Goal: Task Accomplishment & Management: Complete application form

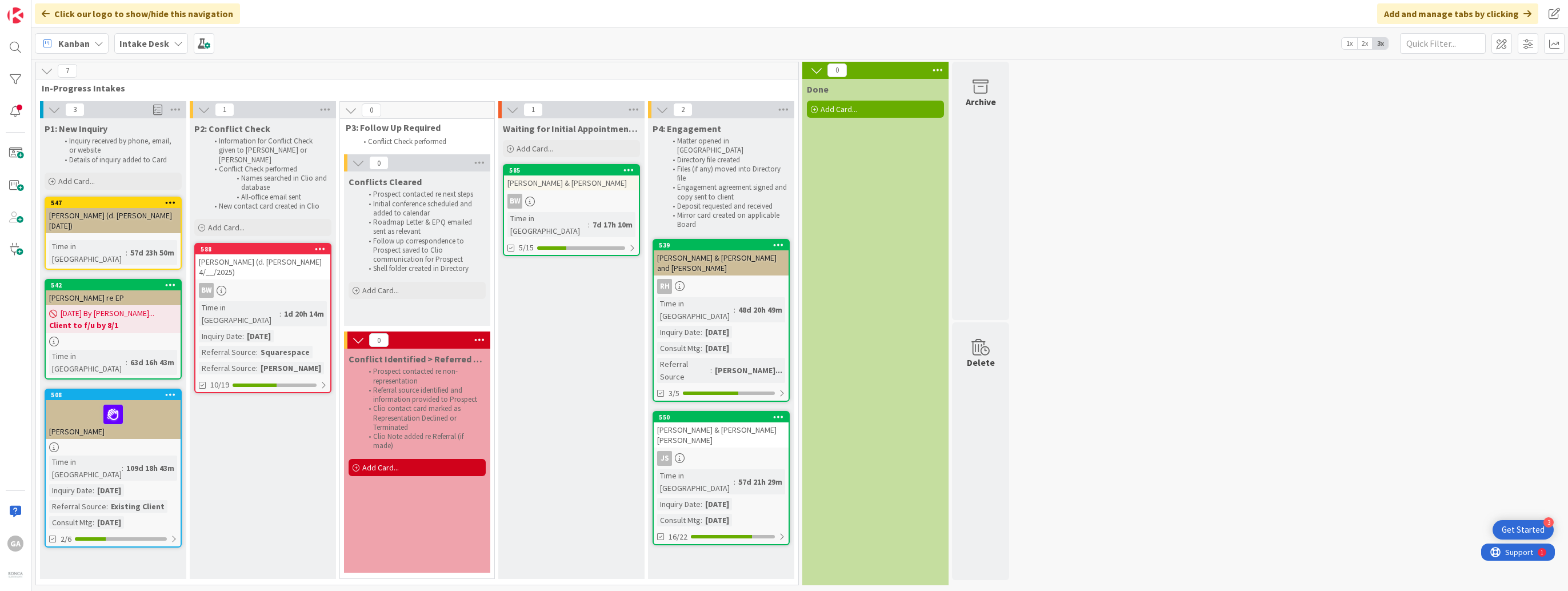
click at [277, 272] on link "588 [PERSON_NAME] (d. [PERSON_NAME] 4/__/2025) BW Time in [GEOGRAPHIC_DATA] : 1…" at bounding box center [262, 318] width 137 height 150
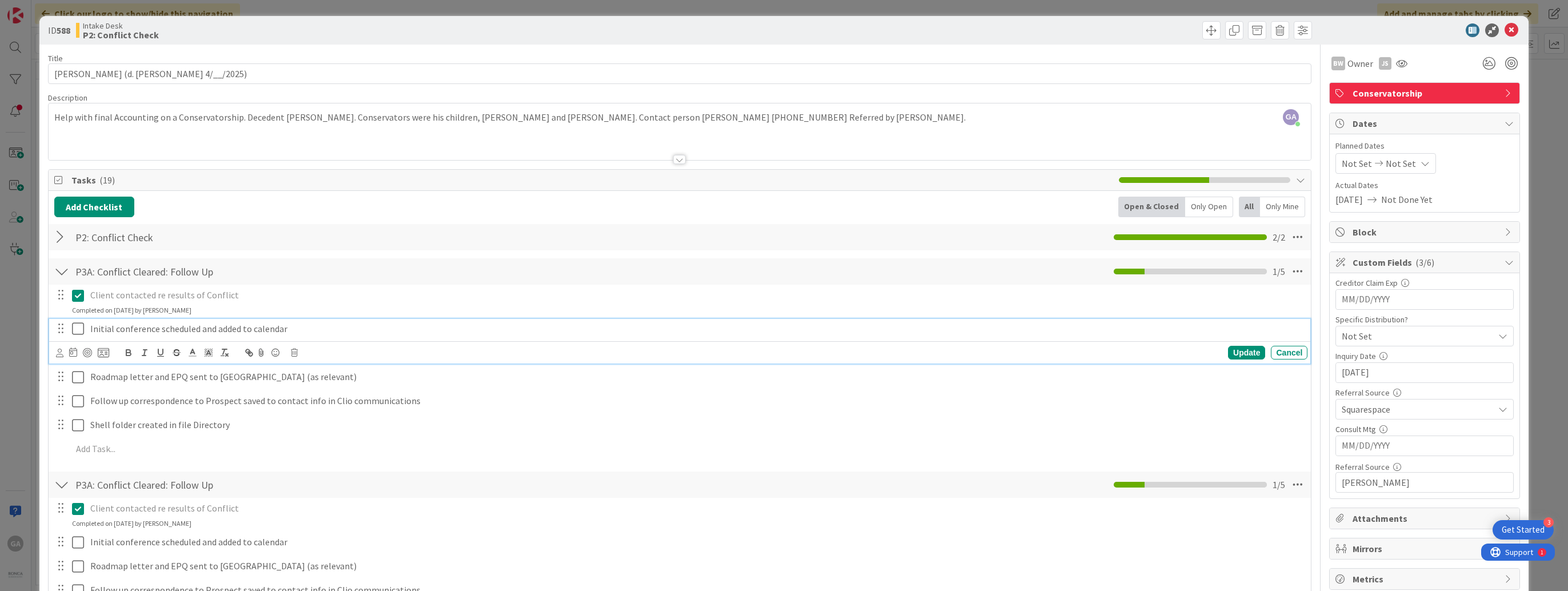
click at [79, 329] on icon at bounding box center [77, 329] width 12 height 14
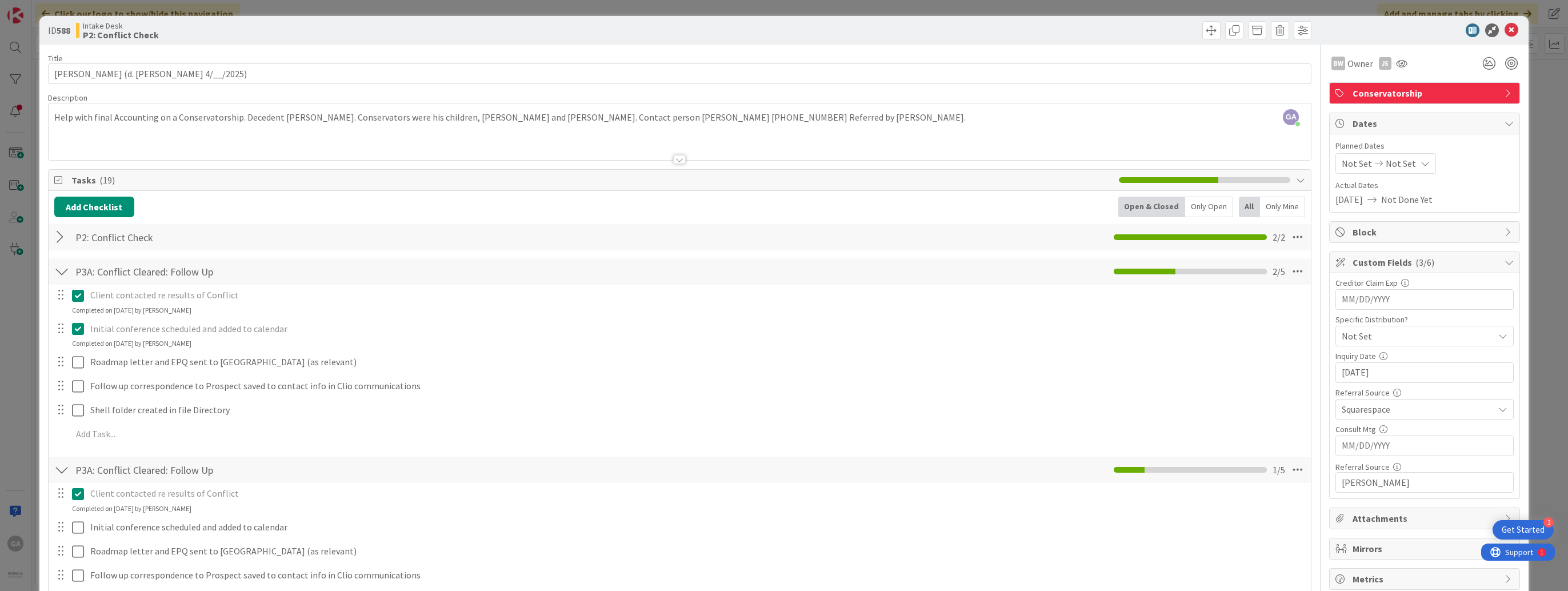
click at [1399, 443] on input "MM/DD/YYYY" at bounding box center [1424, 446] width 166 height 19
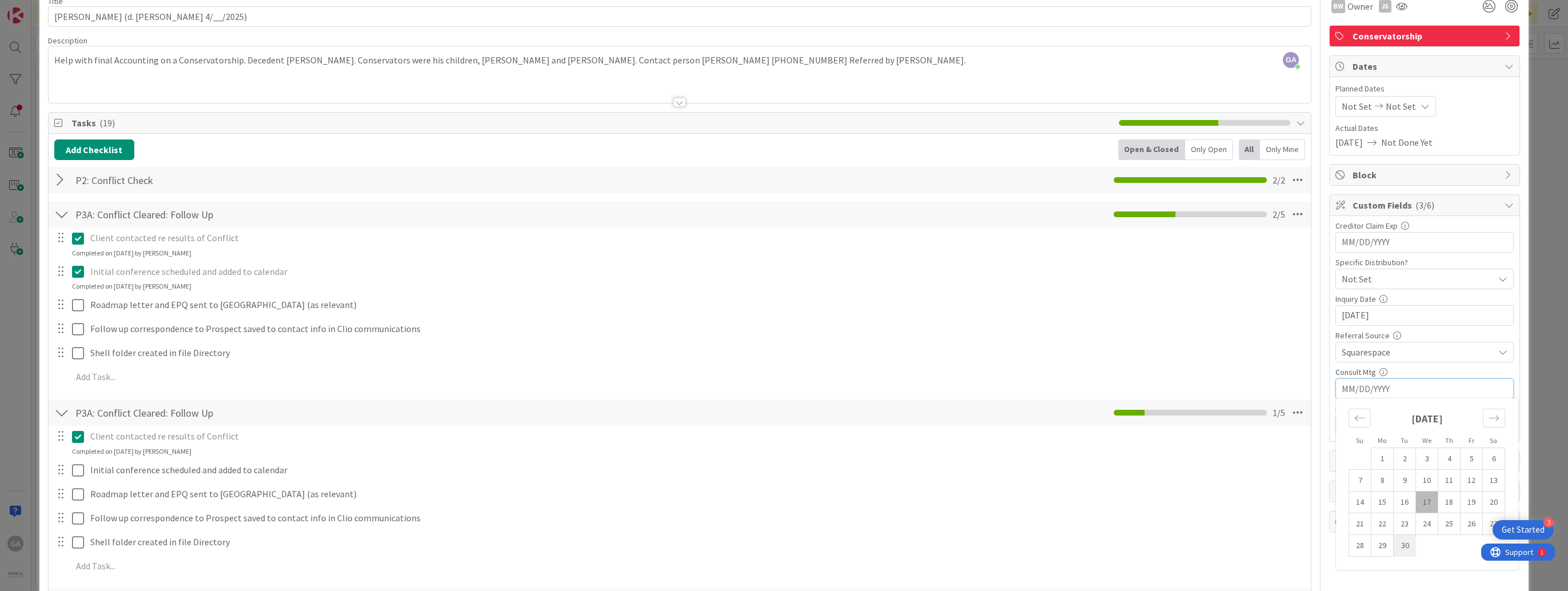
click at [1394, 542] on td "30" at bounding box center [1405, 546] width 22 height 22
type input "[DATE]"
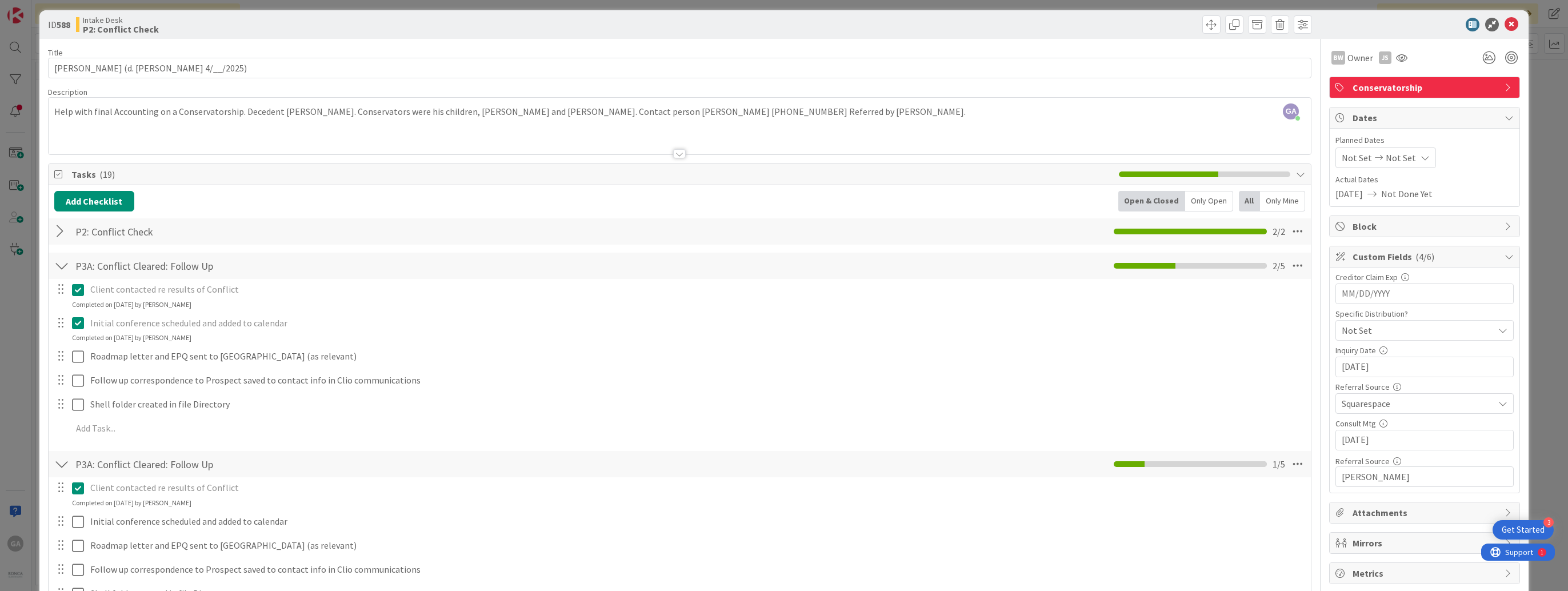
scroll to position [0, 0]
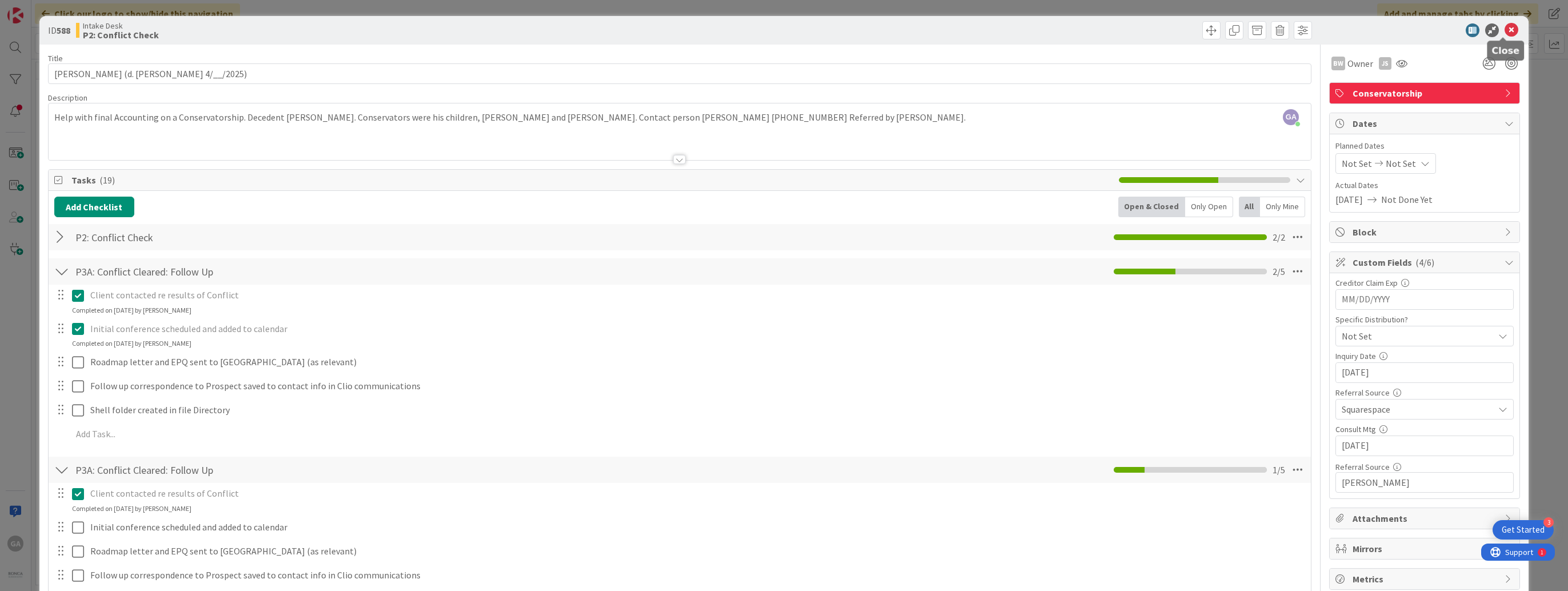
click at [1504, 27] on icon at bounding box center [1511, 31] width 14 height 14
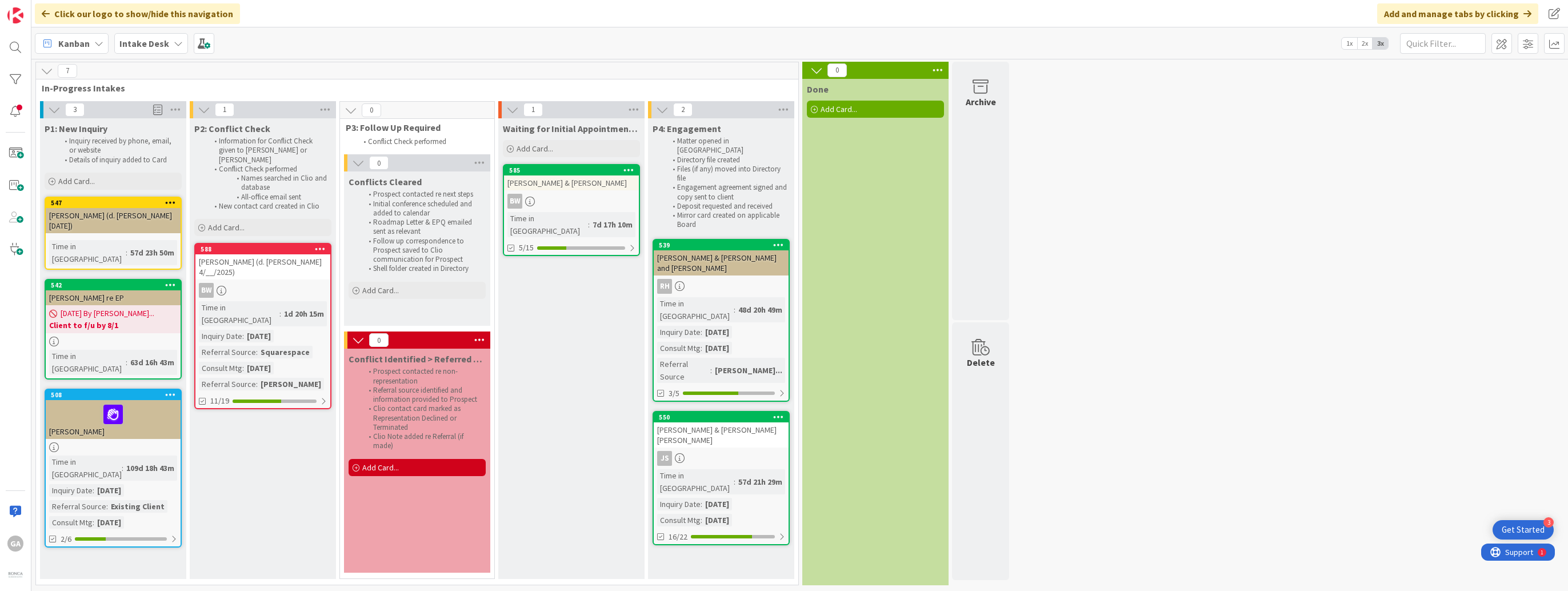
click at [281, 271] on link "588 [PERSON_NAME] (d. [PERSON_NAME] 4/__/2025) BW Time in [GEOGRAPHIC_DATA] : 1…" at bounding box center [262, 326] width 137 height 166
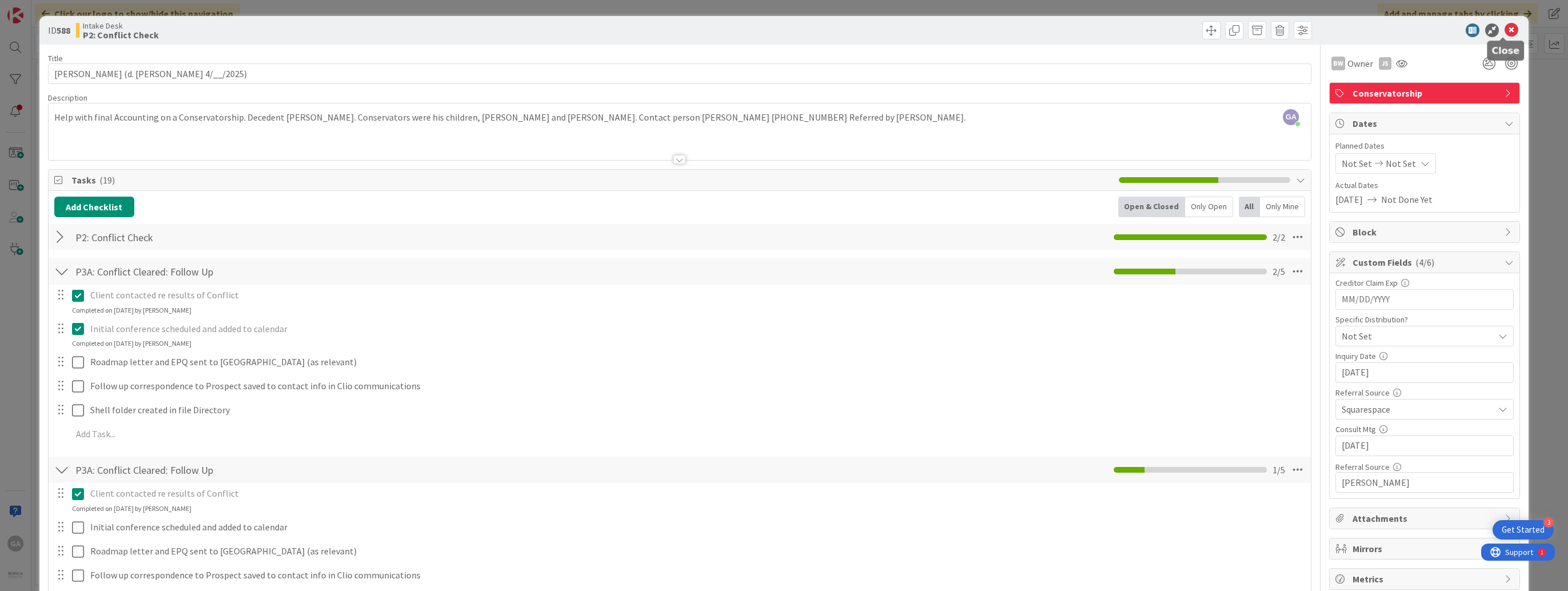
click at [1504, 36] on icon at bounding box center [1511, 31] width 14 height 14
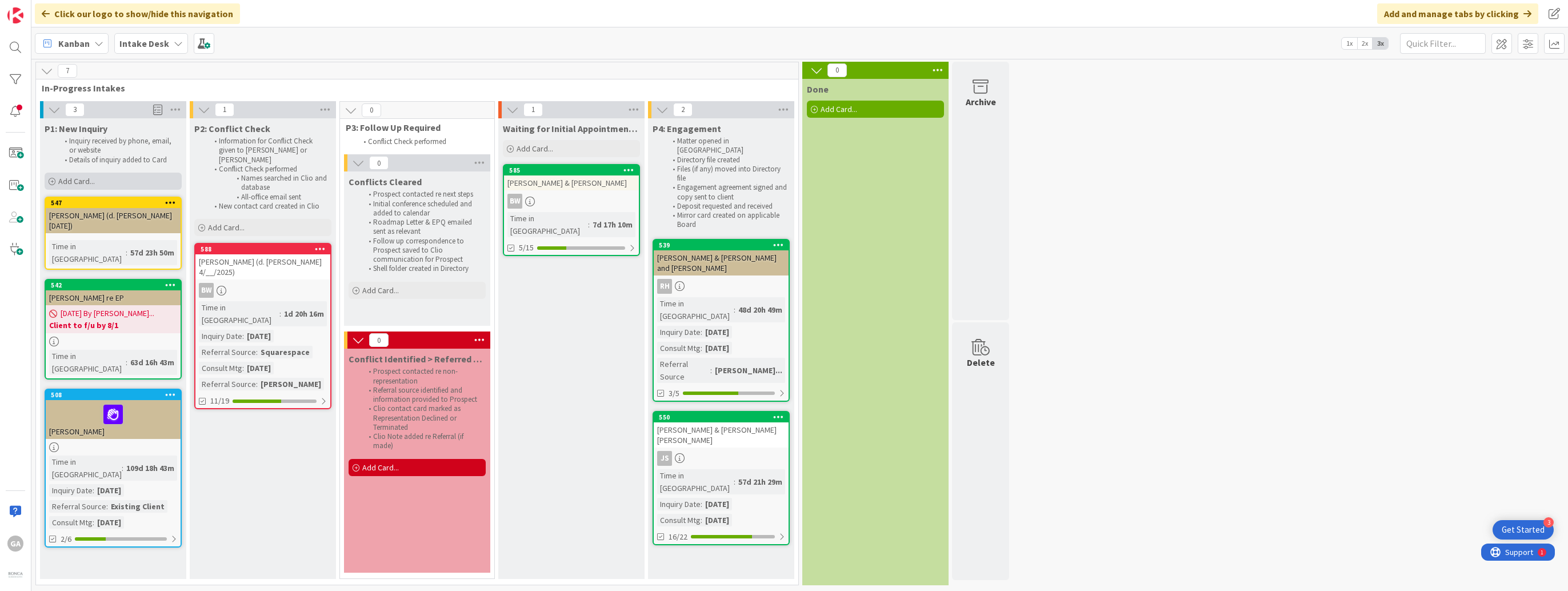
click at [87, 179] on span "Add Card..." at bounding box center [77, 181] width 37 height 10
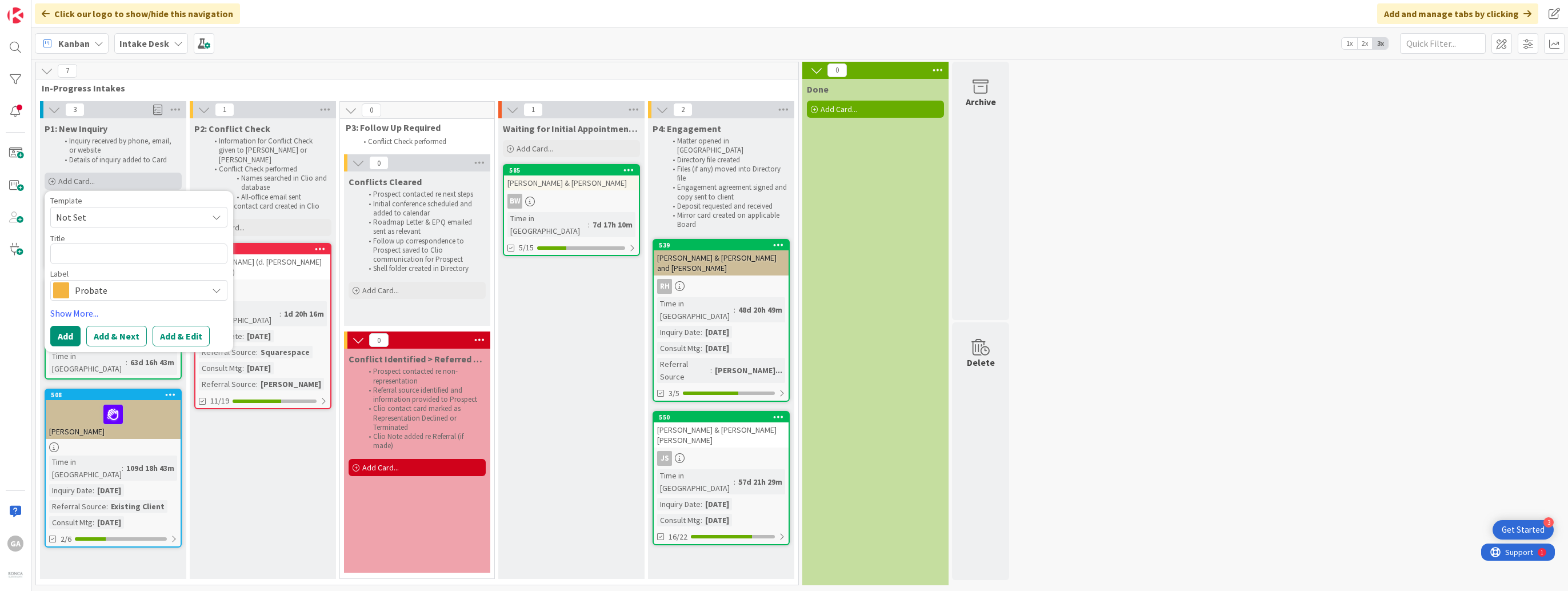
type textarea "x"
type textarea "D"
type textarea "x"
type textarea "De"
type textarea "x"
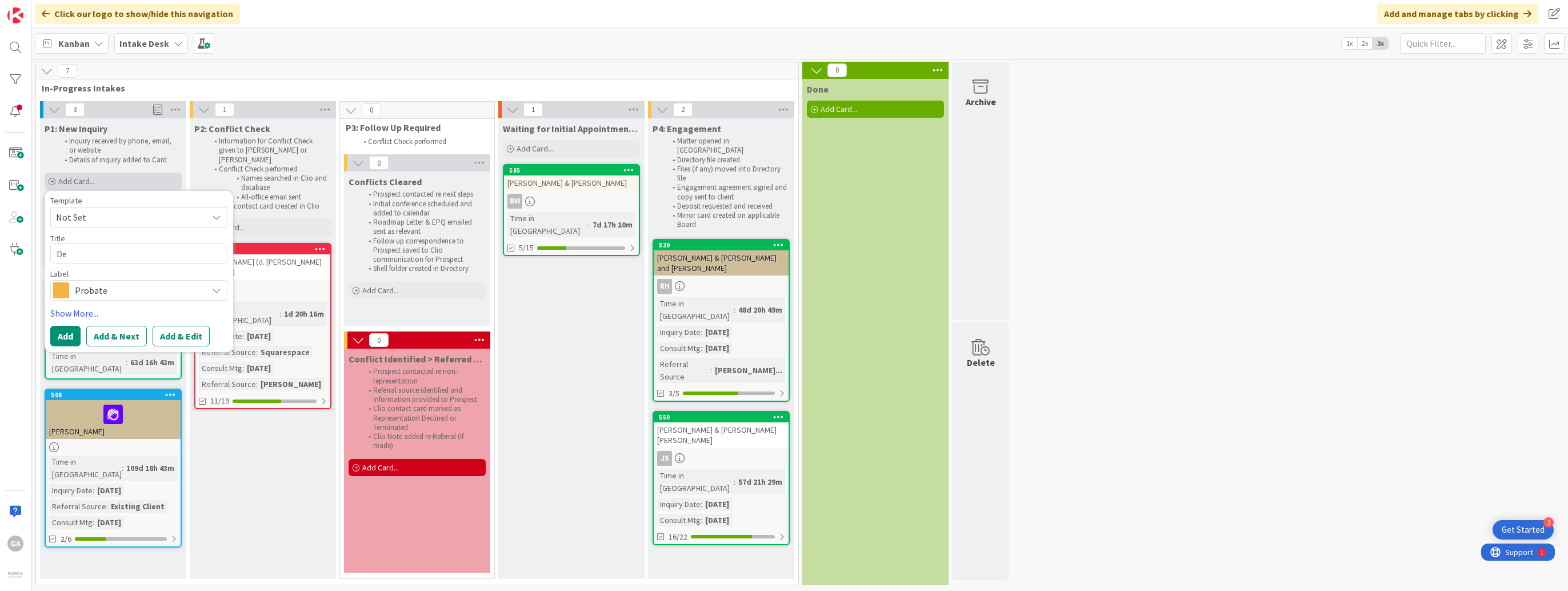
type textarea "DeL"
type textarea "x"
type textarea "DeLu"
type textarea "x"
type textarea "DeLuc"
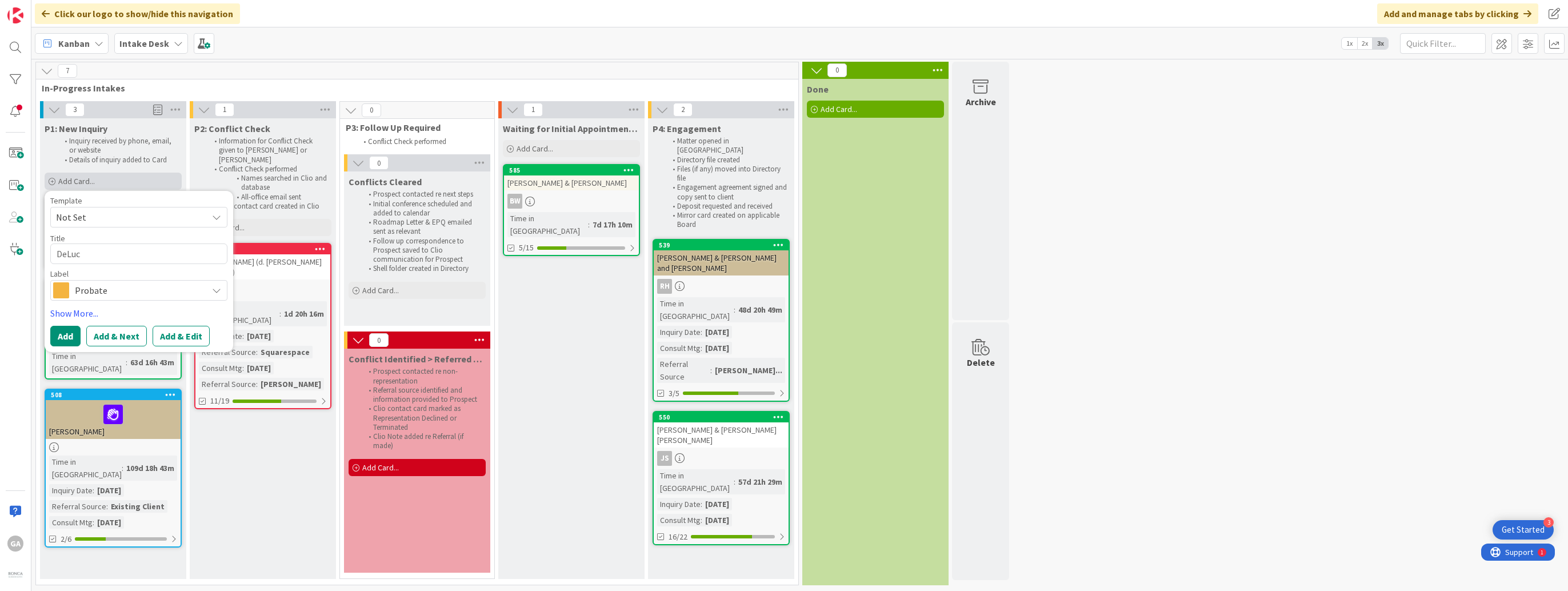
type textarea "x"
type textarea "[PERSON_NAME]"
type textarea "x"
type textarea "[PERSON_NAME],"
type textarea "x"
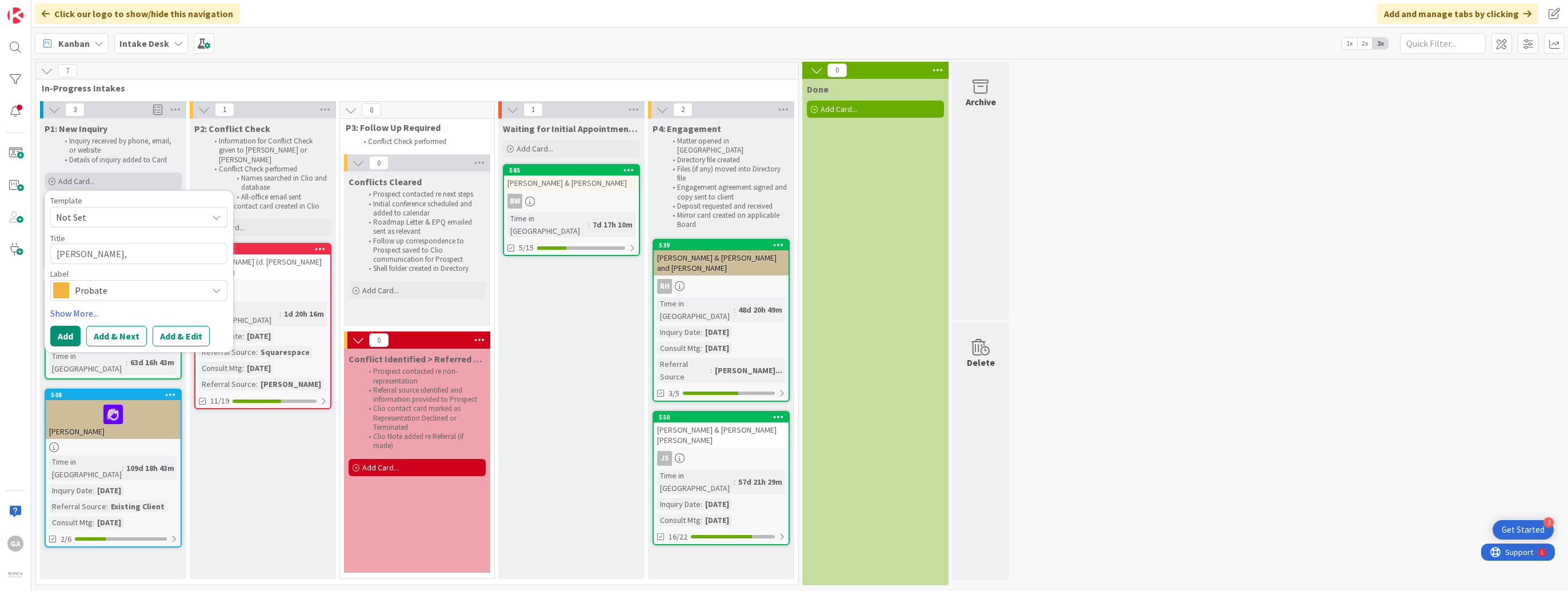
type textarea "[PERSON_NAME],"
type textarea "x"
type textarea "[PERSON_NAME], J"
type textarea "x"
type textarea "[PERSON_NAME]"
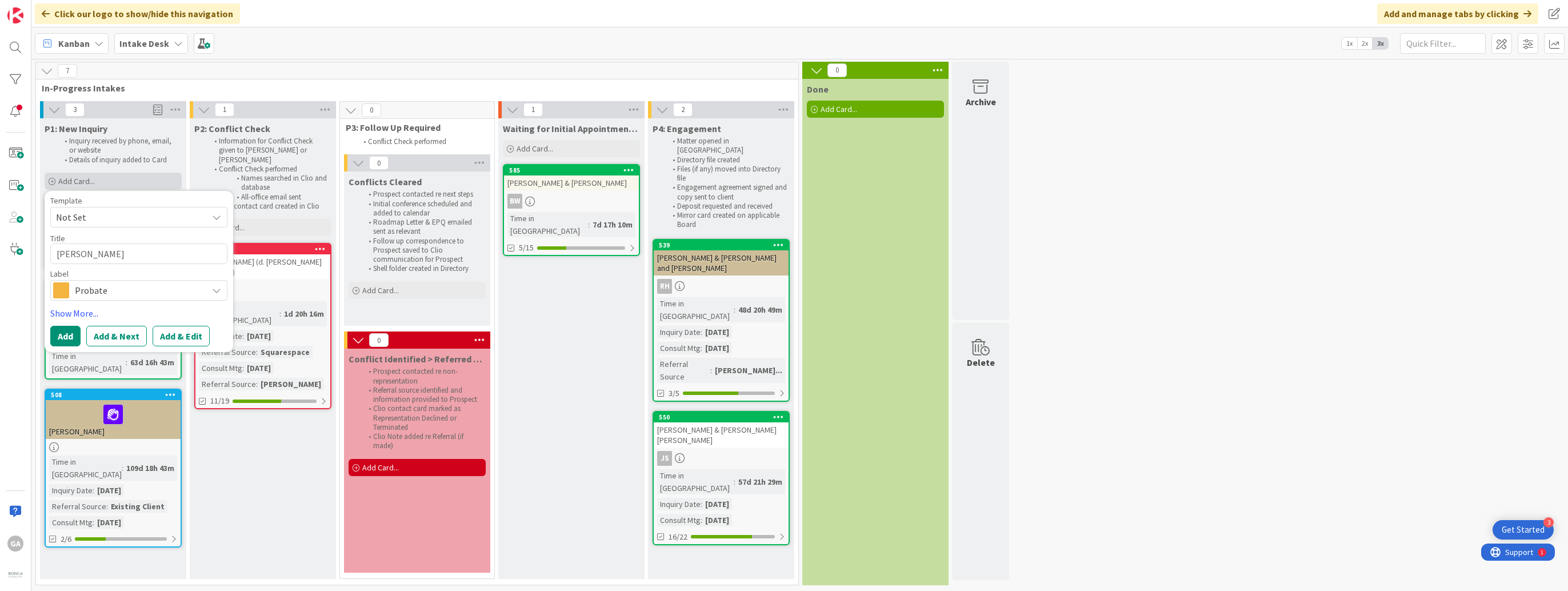
type textarea "x"
type textarea "[PERSON_NAME]"
type textarea "x"
type textarea "[PERSON_NAME]"
type textarea "x"
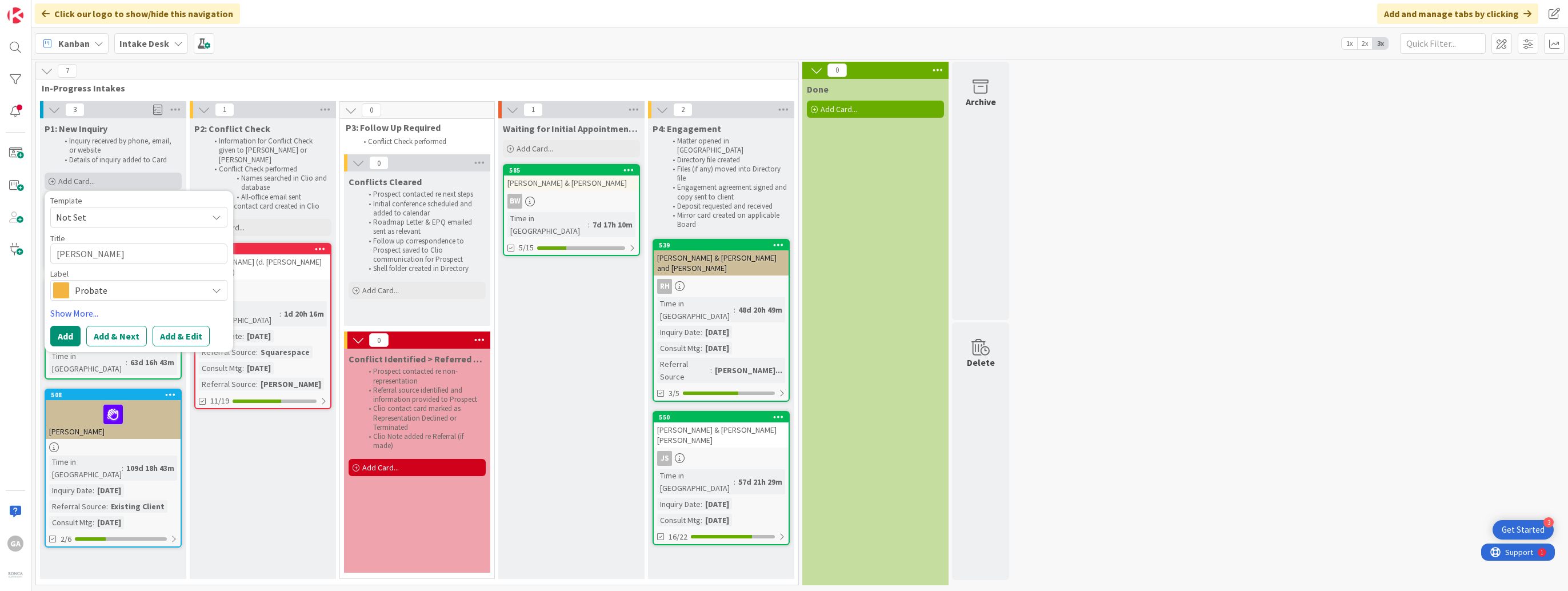
type textarea "[PERSON_NAME]"
type textarea "x"
type textarea "[PERSON_NAME] &"
type textarea "x"
type textarea "[PERSON_NAME] &"
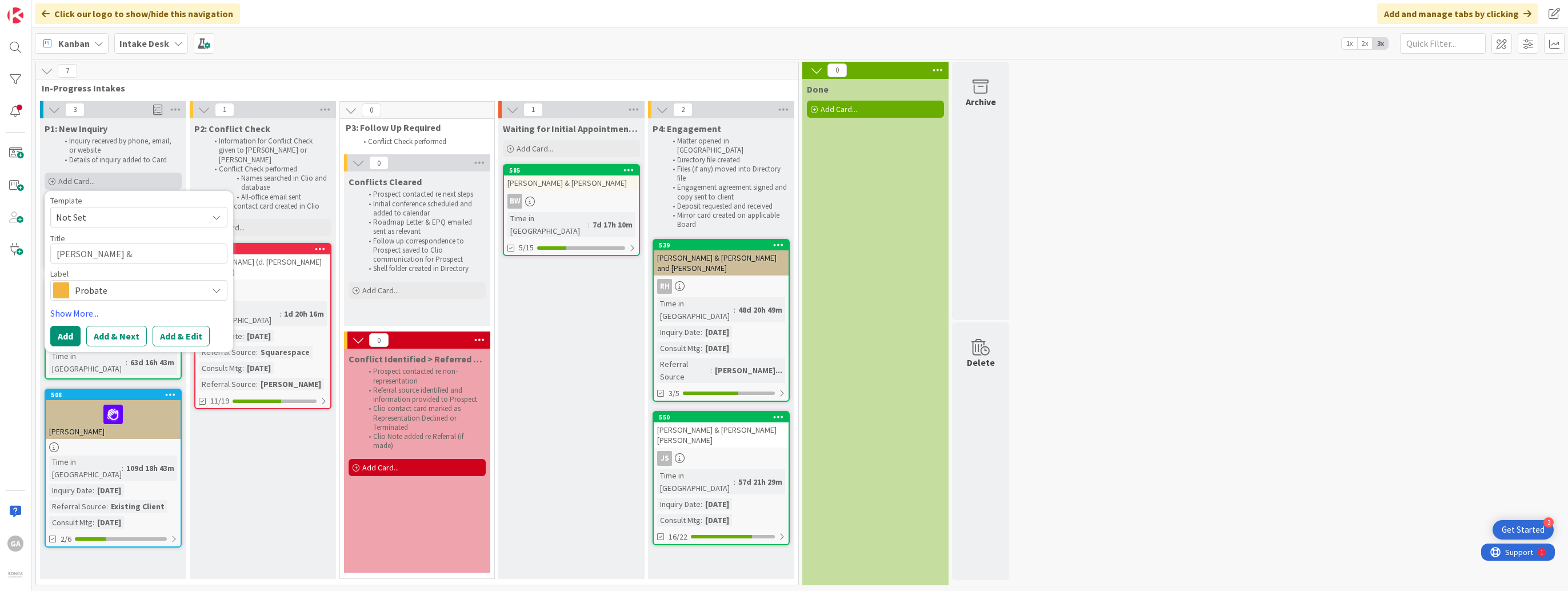
type textarea "x"
type textarea "[PERSON_NAME] & J"
type textarea "x"
type textarea "[PERSON_NAME] & Ja"
type textarea "x"
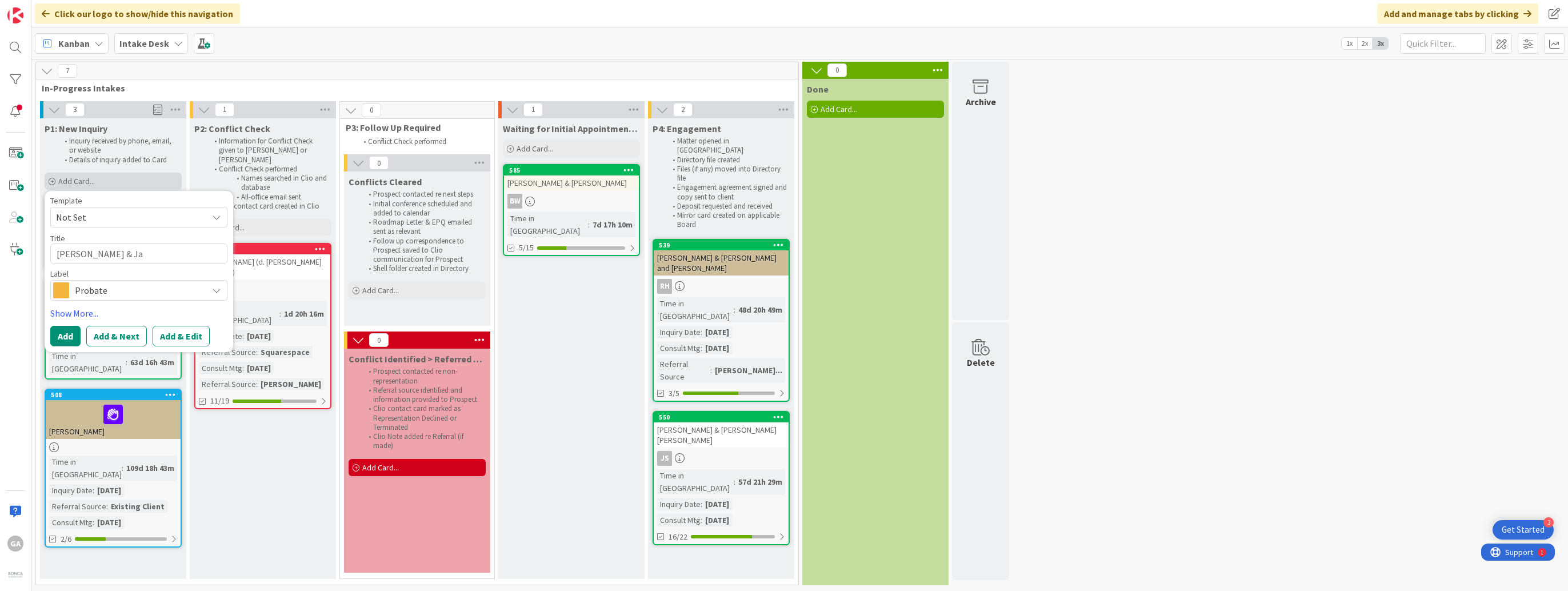
type textarea "[PERSON_NAME] & Jan"
type textarea "x"
type textarea "[PERSON_NAME] & [PERSON_NAME]"
type textarea "x"
type textarea "[PERSON_NAME] & [PERSON_NAME]"
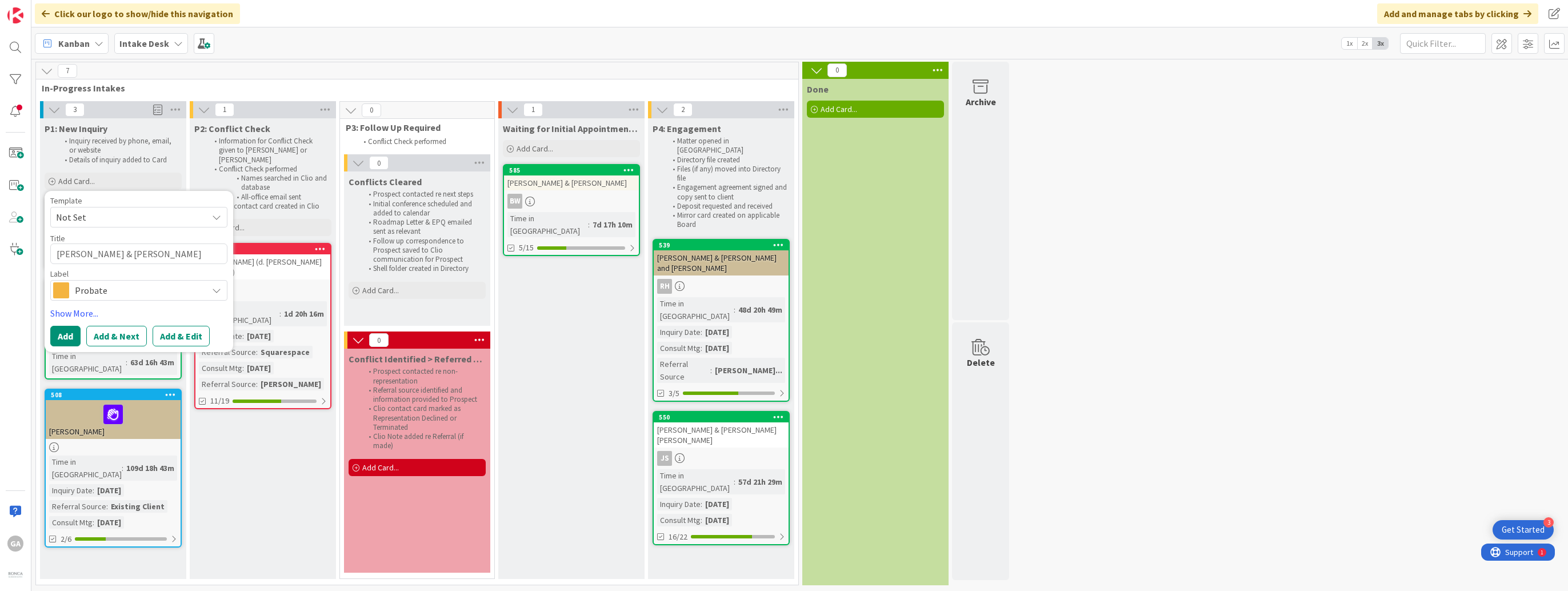
click at [208, 289] on div "Probate" at bounding box center [138, 290] width 177 height 21
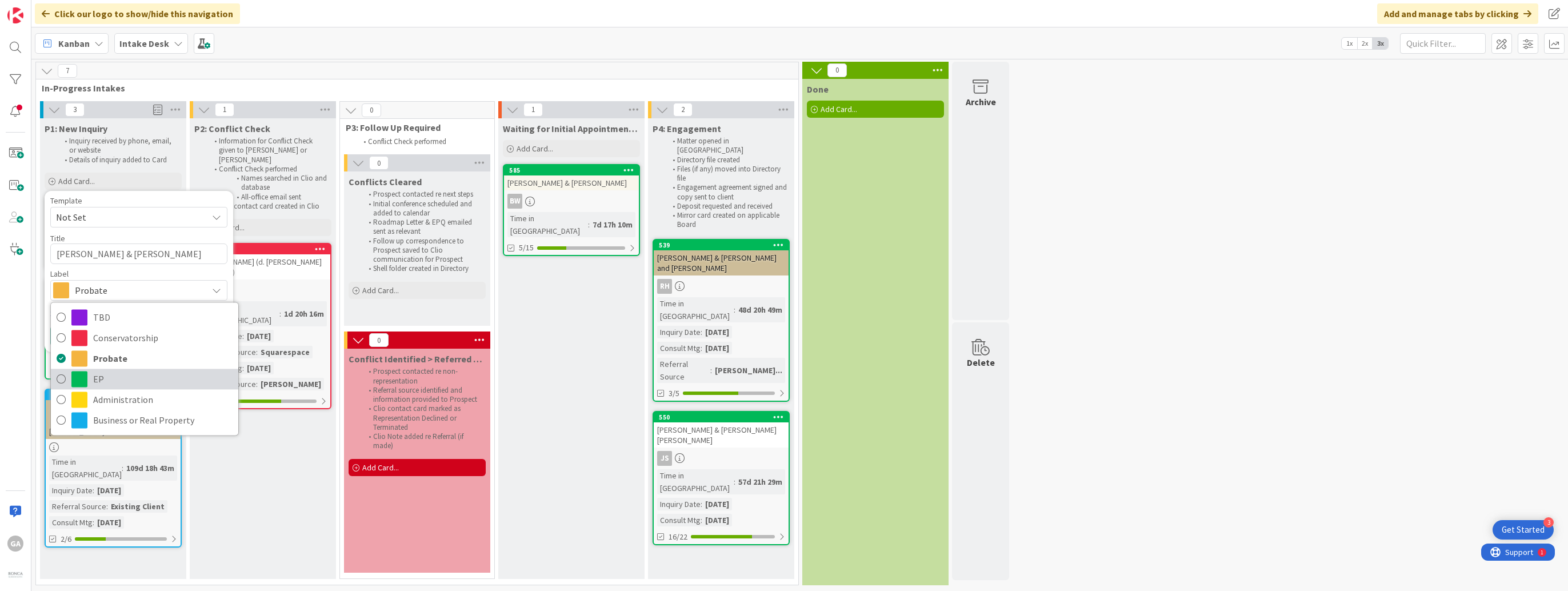
click at [176, 376] on span "EP" at bounding box center [163, 379] width 139 height 17
type textarea "x"
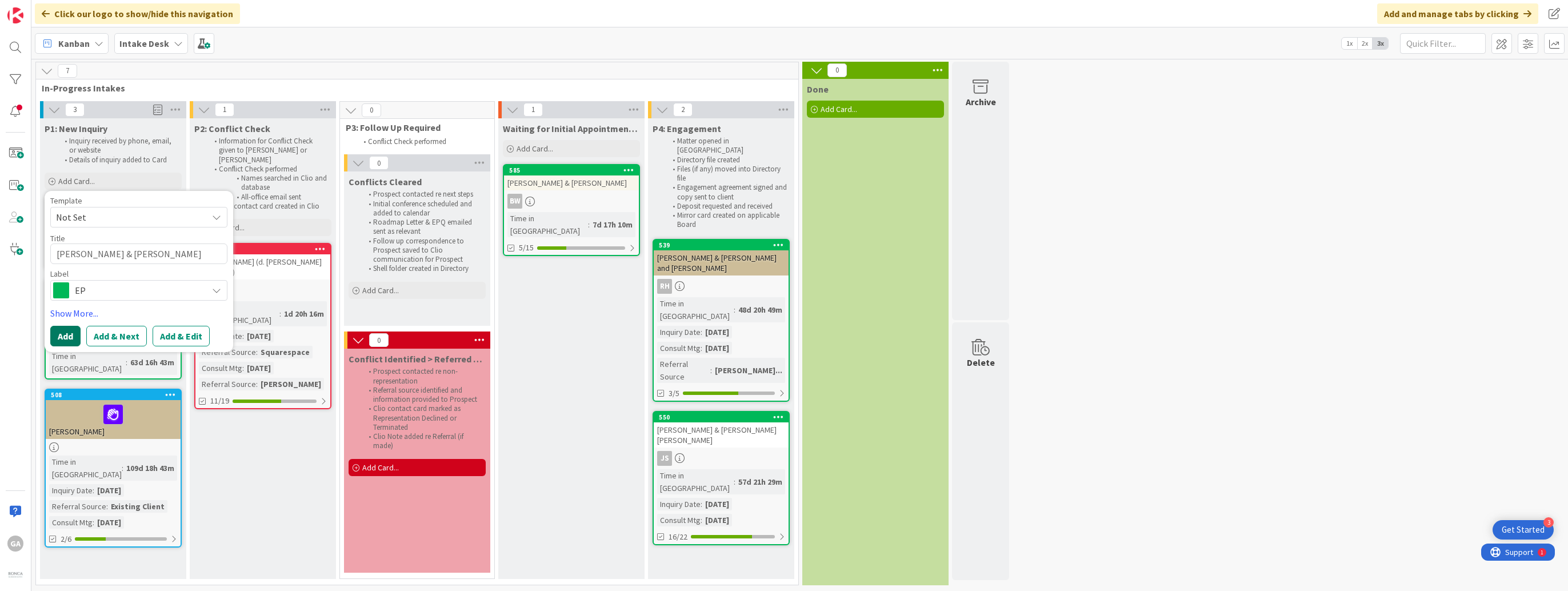
click at [72, 334] on button "Add" at bounding box center [65, 336] width 31 height 21
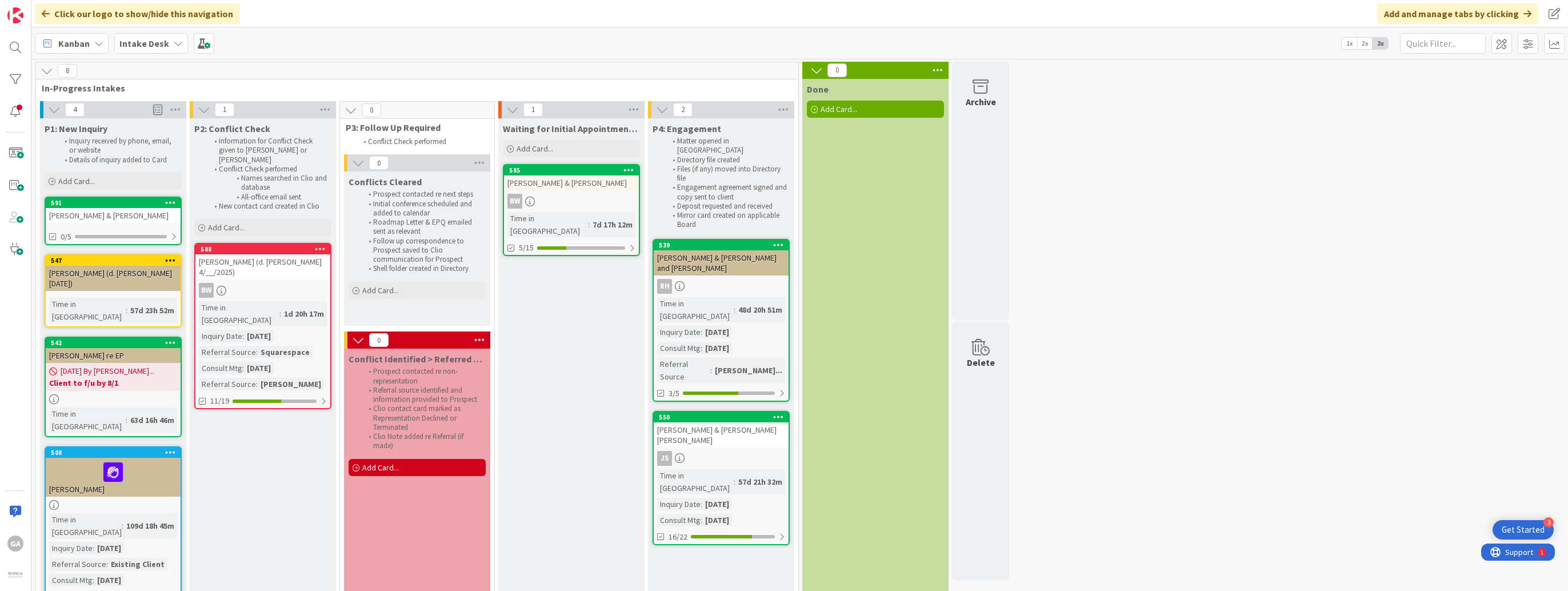
click at [93, 228] on link "591 [PERSON_NAME] & [PERSON_NAME] 0/5" at bounding box center [113, 221] width 137 height 49
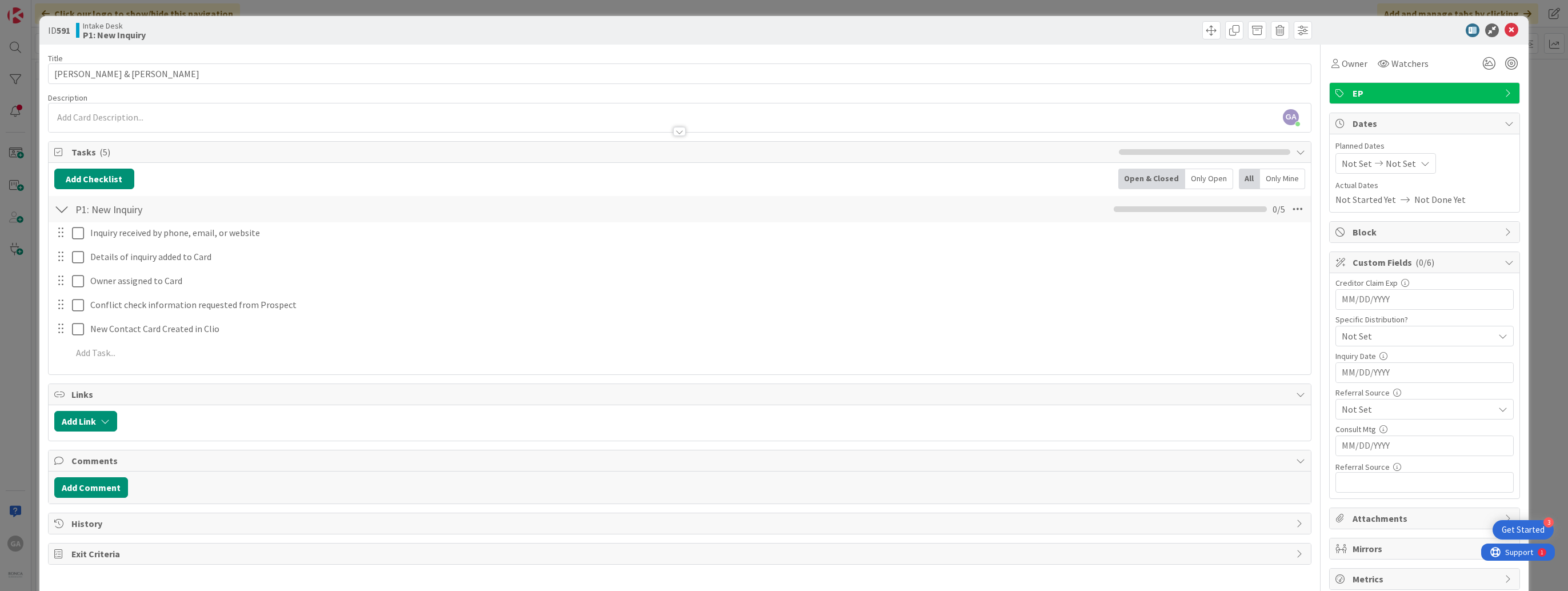
click at [81, 113] on div "GA [PERSON_NAME] just joined" at bounding box center [680, 118] width 1263 height 29
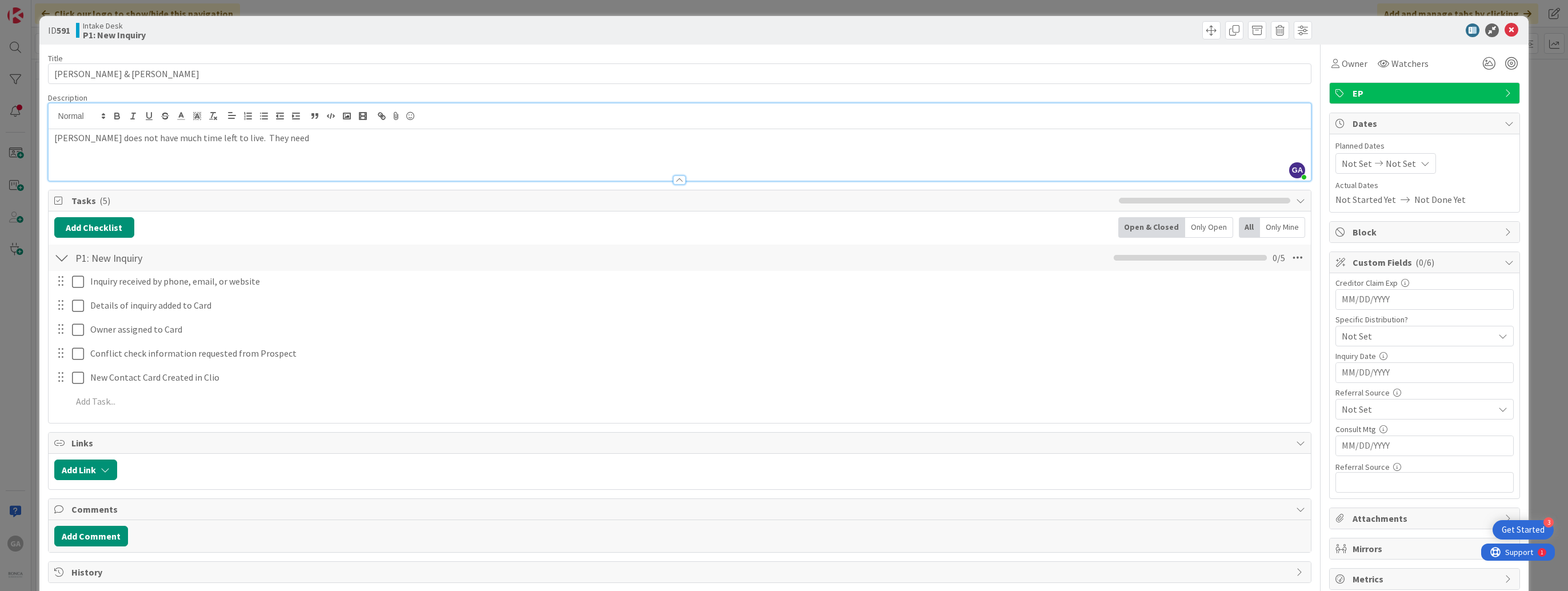
click at [293, 139] on p "[PERSON_NAME] does not have much time left to live. They need" at bounding box center [680, 138] width 1251 height 13
click at [291, 139] on p "[PERSON_NAME] does not have much time left to live. They need" at bounding box center [680, 138] width 1251 height 13
click at [287, 136] on p "[PERSON_NAME] does not have much time left to live. They need" at bounding box center [680, 138] width 1251 height 13
click at [1499, 408] on div "Not Set" at bounding box center [1424, 409] width 178 height 21
click at [1337, 494] on icon at bounding box center [1341, 498] width 9 height 17
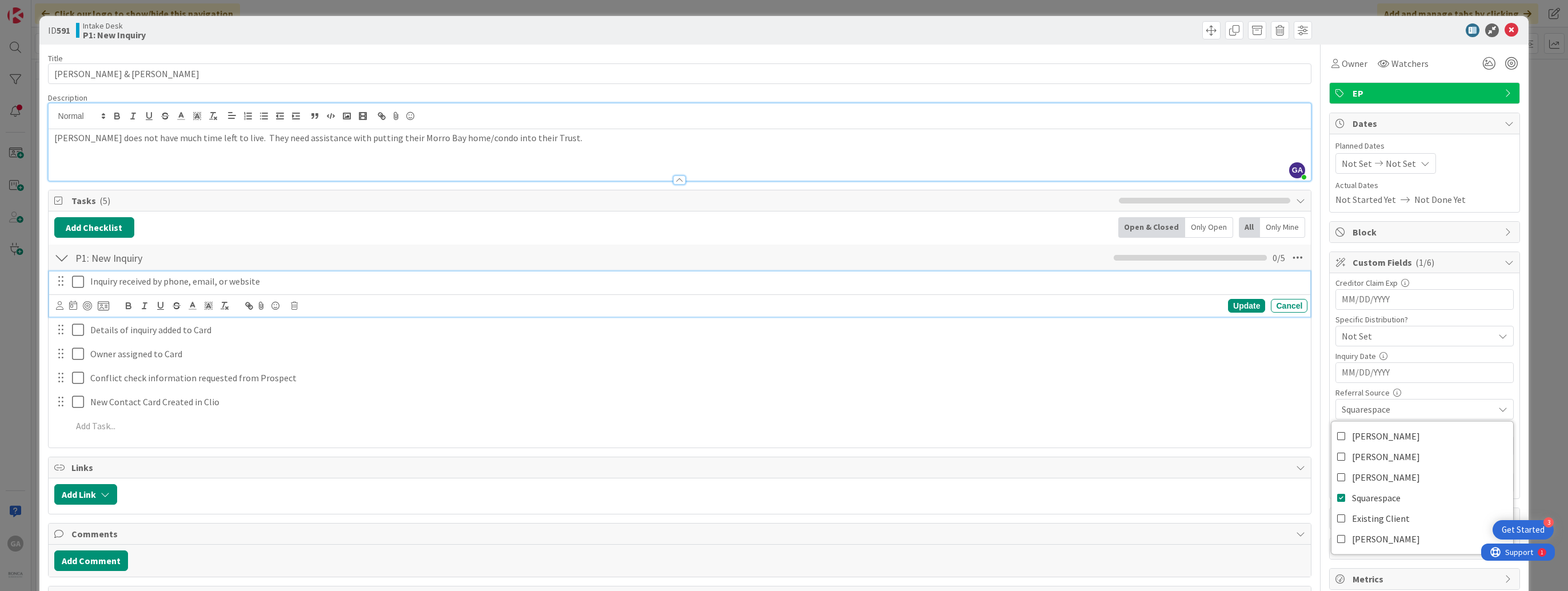
click at [81, 286] on icon at bounding box center [77, 282] width 12 height 14
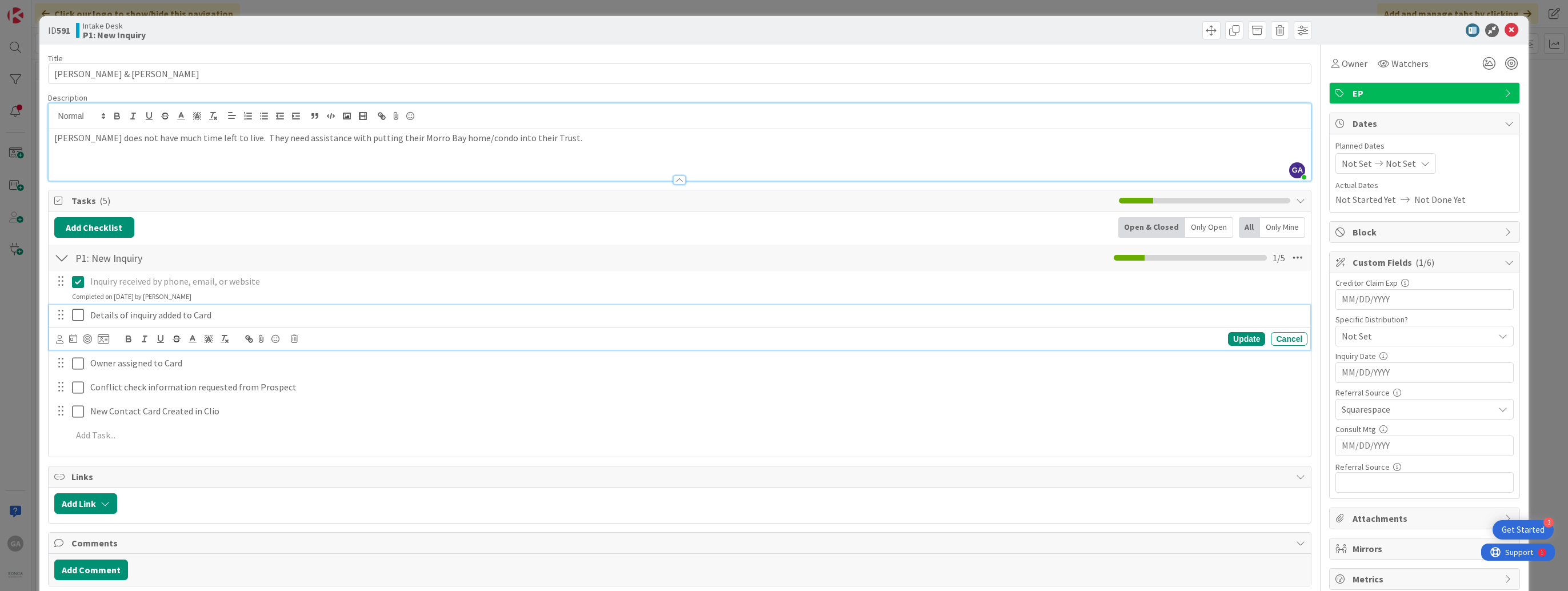
click at [79, 315] on icon at bounding box center [77, 315] width 12 height 14
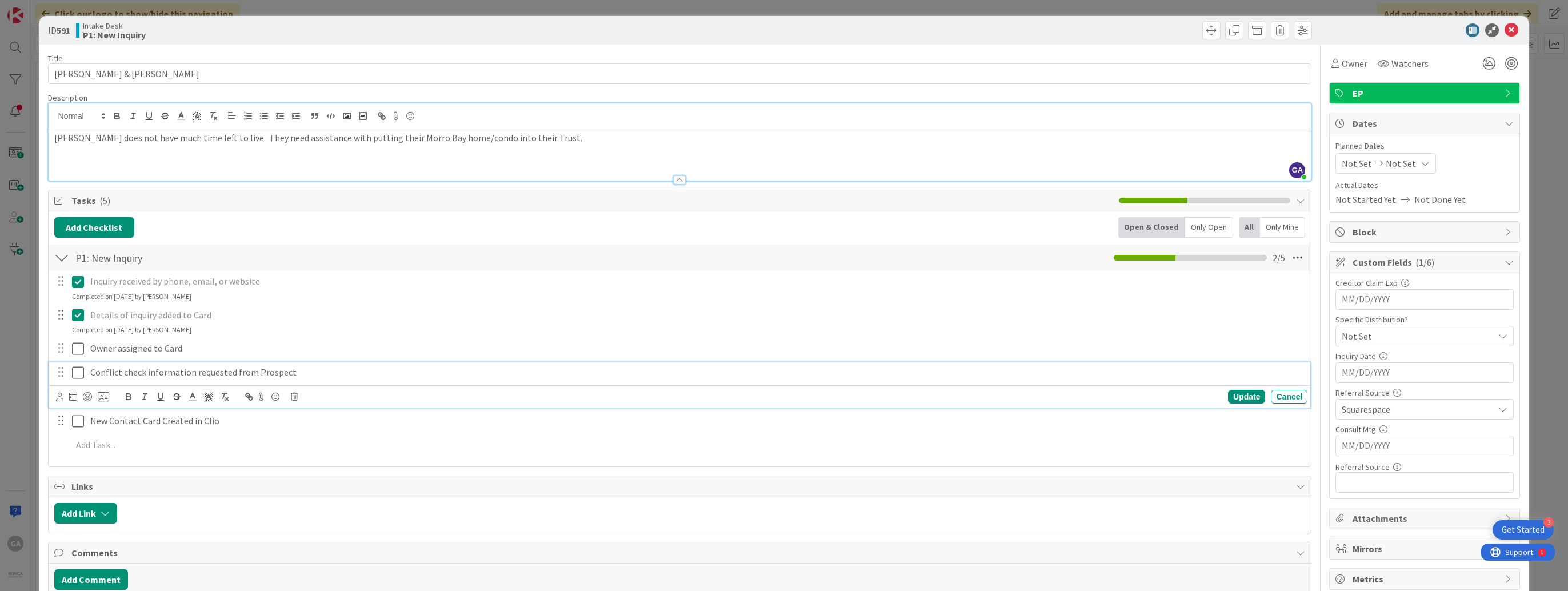
click at [77, 371] on icon at bounding box center [77, 373] width 12 height 14
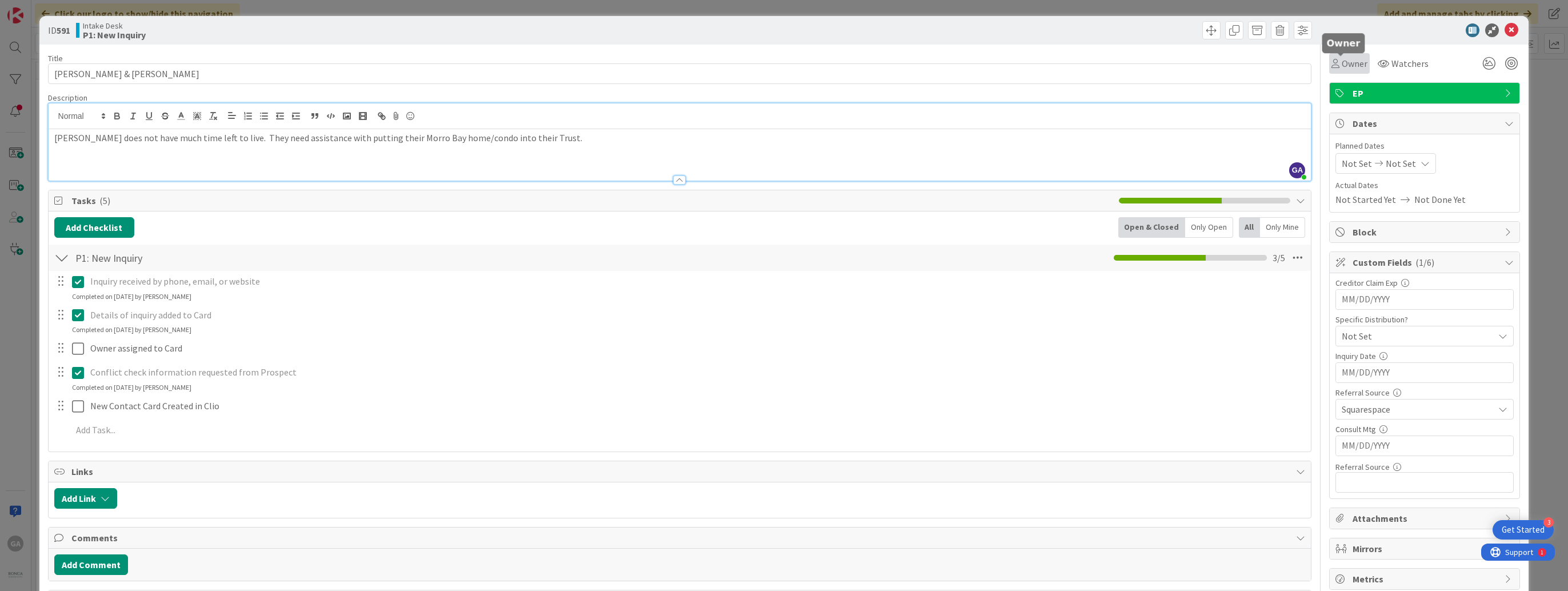
click at [1341, 60] on span "Owner" at bounding box center [1354, 63] width 26 height 14
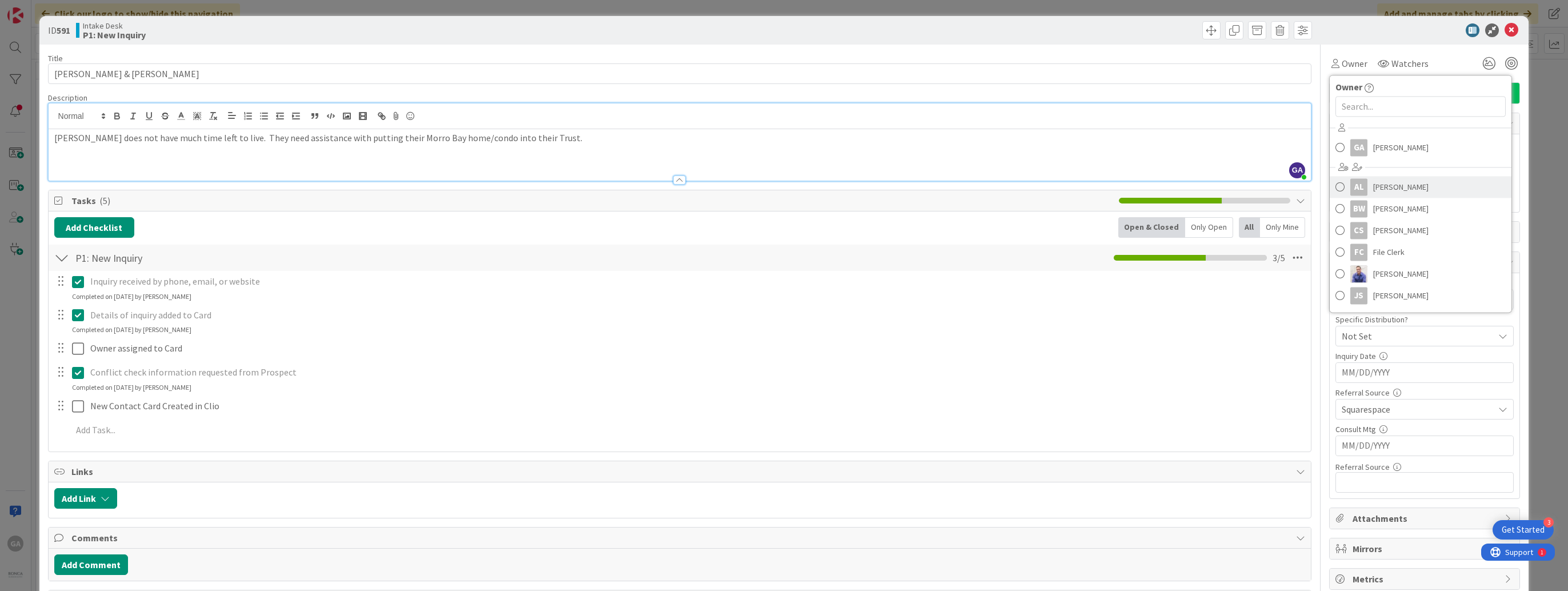
click at [1399, 184] on span "[PERSON_NAME]" at bounding box center [1401, 187] width 56 height 17
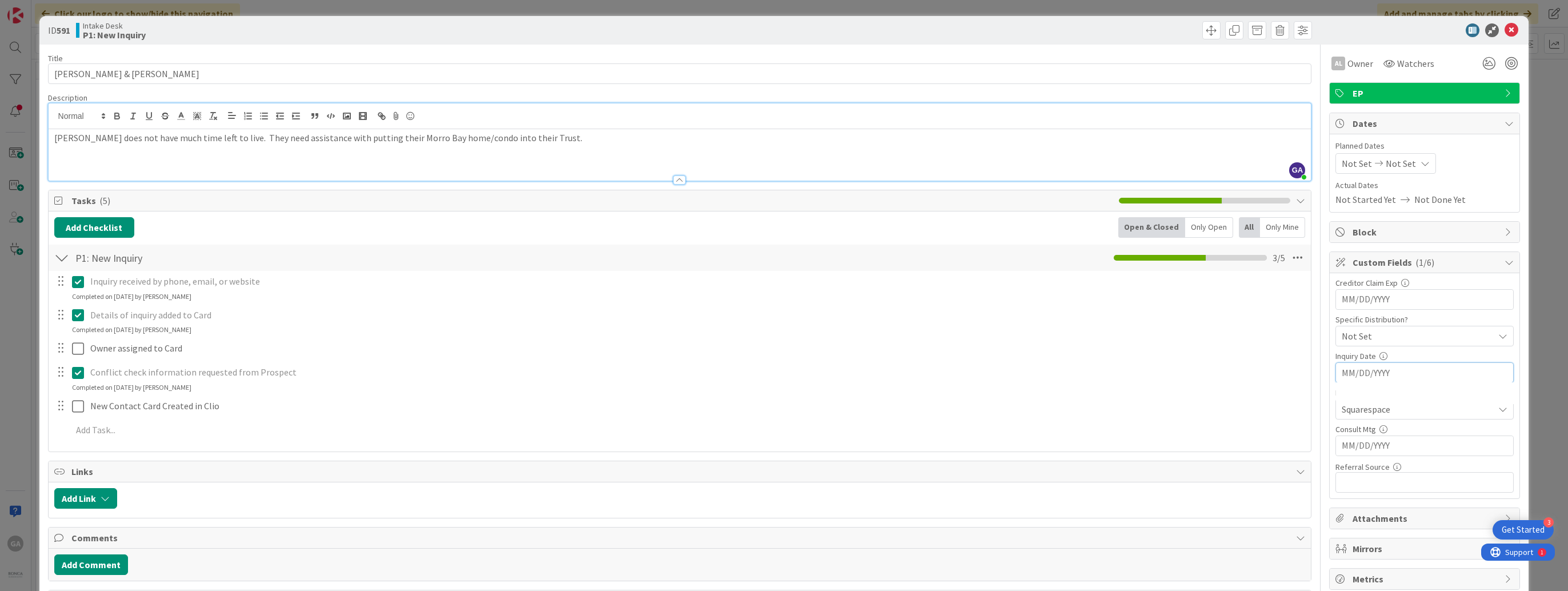
click at [1385, 367] on input "MM/DD/YYYY" at bounding box center [1424, 373] width 166 height 19
click at [1395, 488] on td "16" at bounding box center [1405, 486] width 22 height 22
type input "[DATE]"
click at [1482, 64] on icon at bounding box center [1489, 63] width 21 height 21
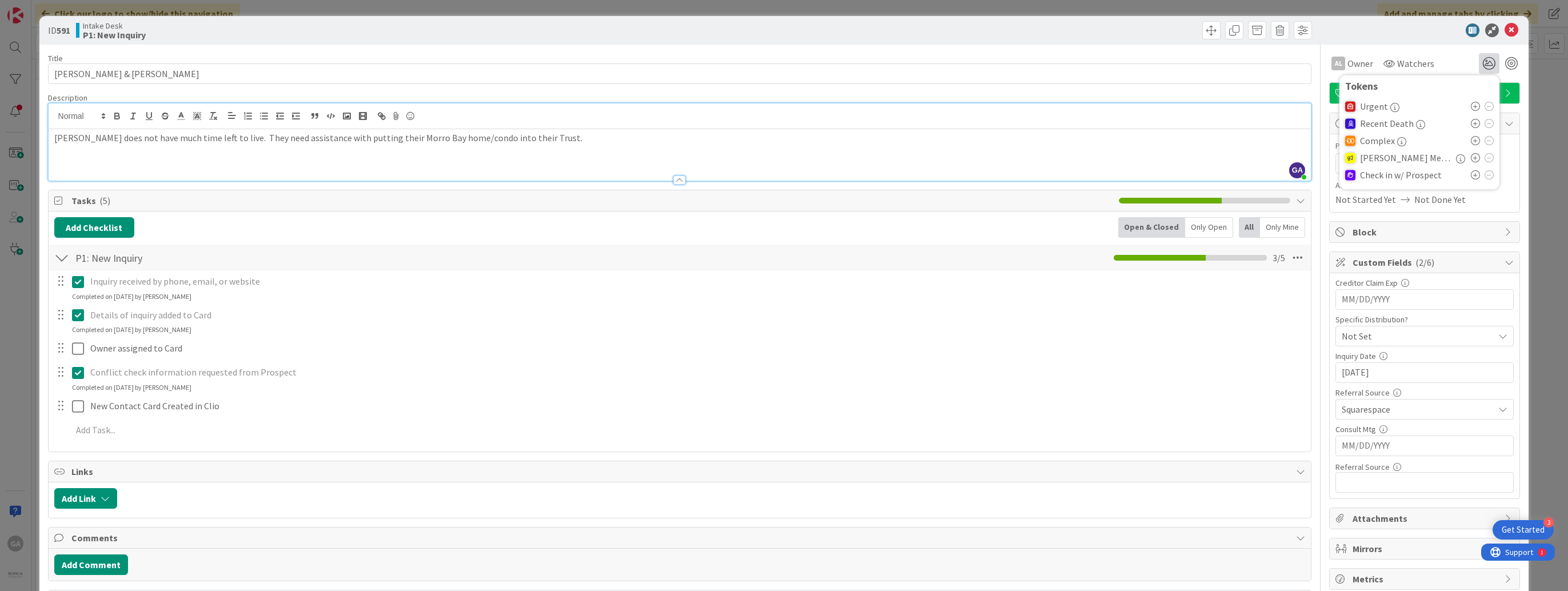
click at [1345, 109] on div at bounding box center [1350, 106] width 10 height 10
click at [1471, 107] on icon at bounding box center [1475, 106] width 9 height 9
click at [1511, 75] on div "ID 591 Intake Desk P1: New Inquiry Title 20 / 128 [PERSON_NAME] & [PERSON_NAME]…" at bounding box center [784, 333] width 1489 height 635
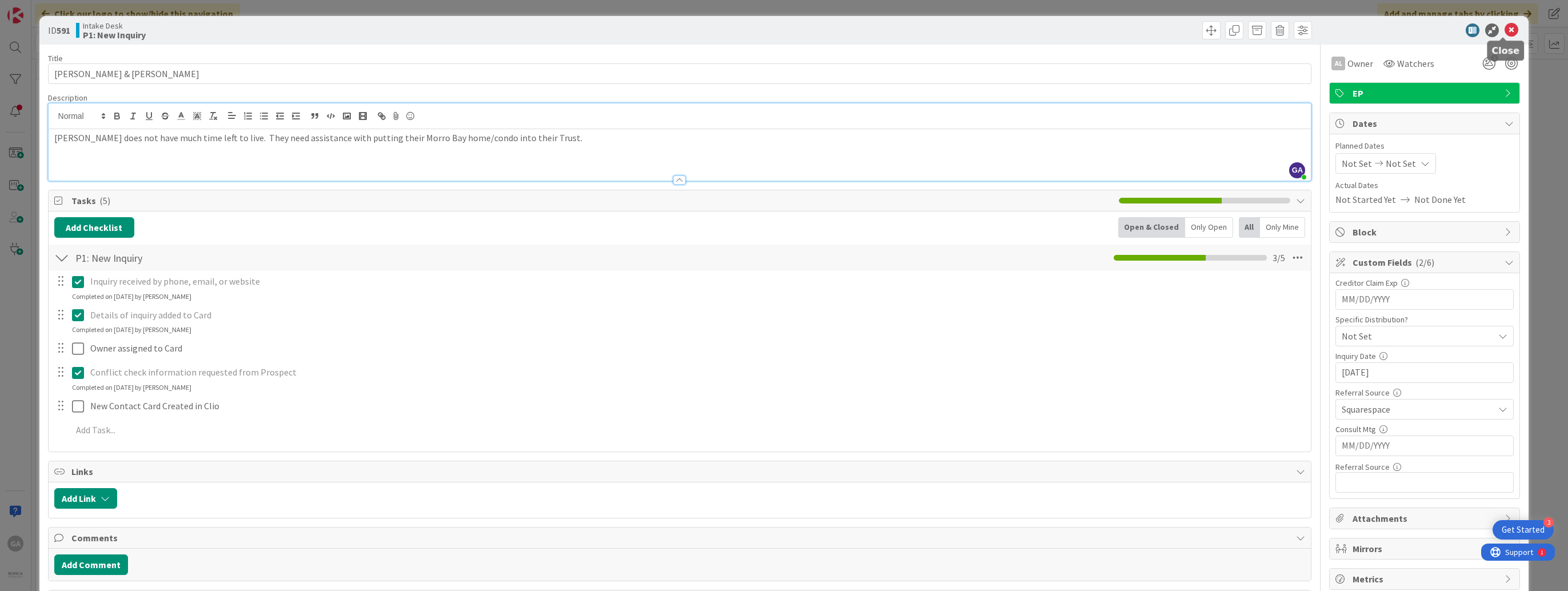
click at [1504, 26] on icon at bounding box center [1511, 31] width 14 height 14
